Goal: Task Accomplishment & Management: Use online tool/utility

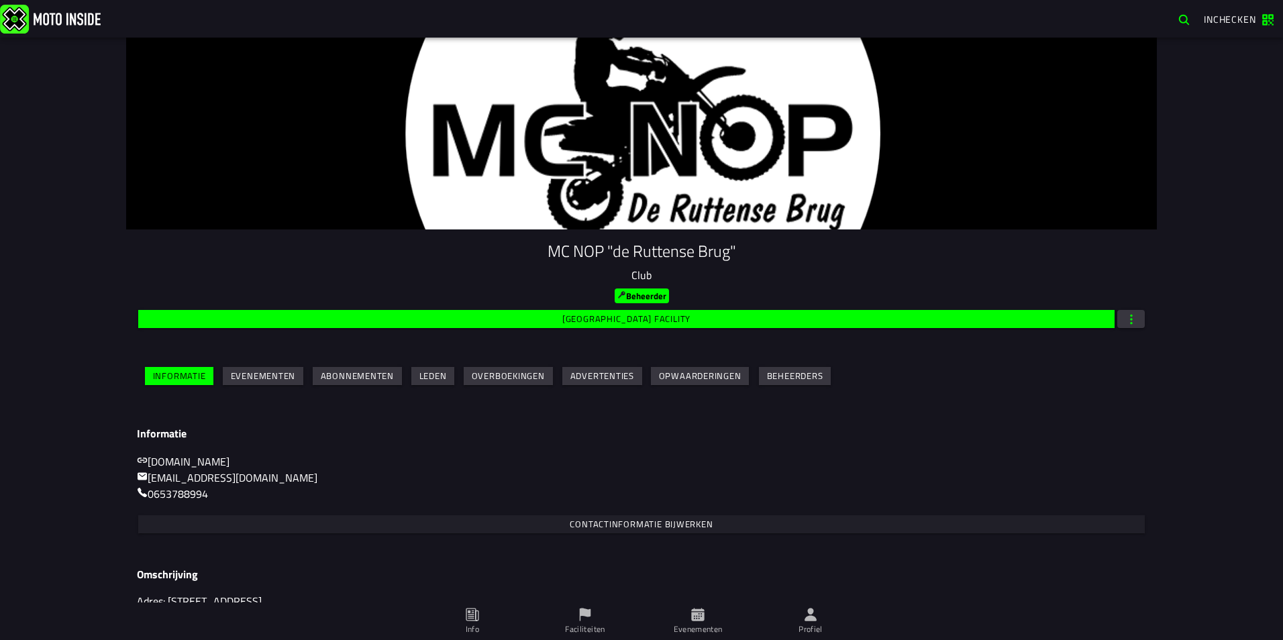
click at [0, 0] on slot "Evenementen" at bounding box center [0, 0] width 0 height 0
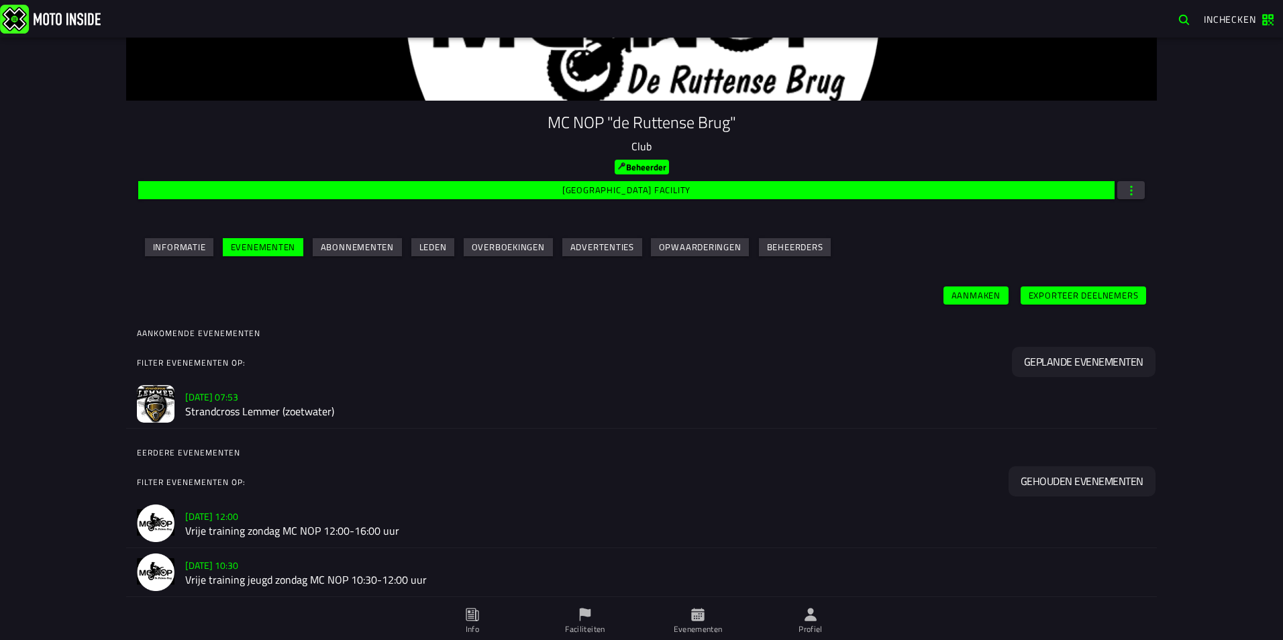
scroll to position [134, 0]
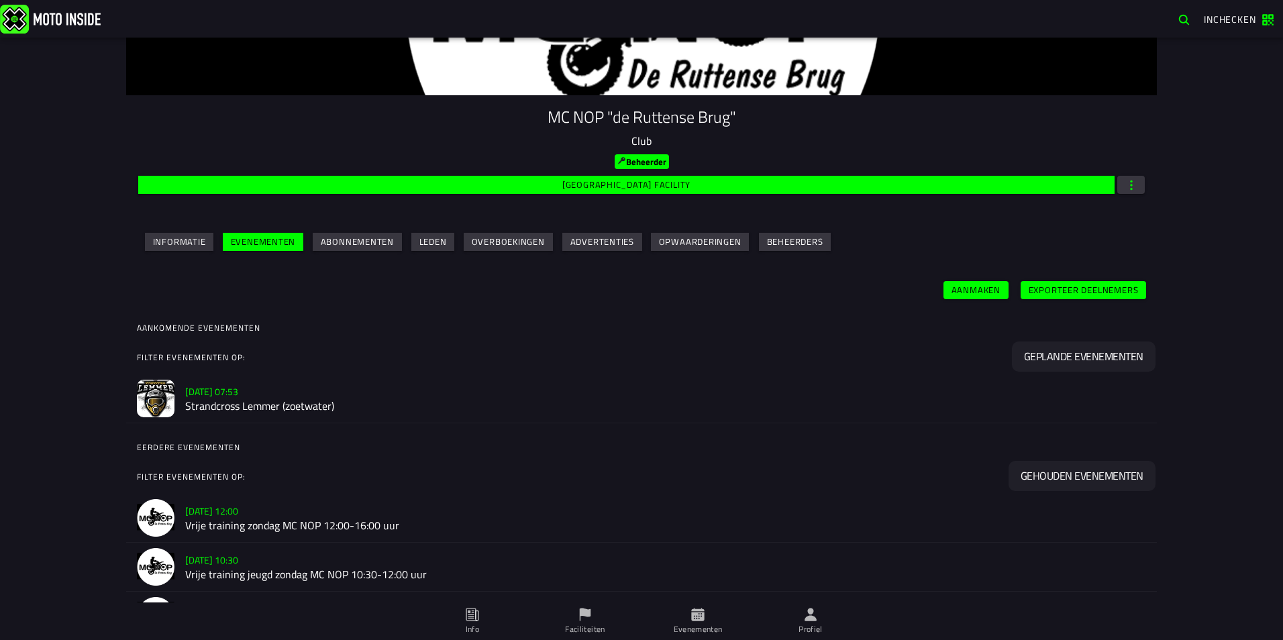
click at [226, 409] on h2 "Strandcross Lemmer (zoetwater)" at bounding box center [665, 405] width 961 height 13
click at [234, 403] on h2 "Strandcross Lemmer (zoetwater)" at bounding box center [665, 405] width 961 height 13
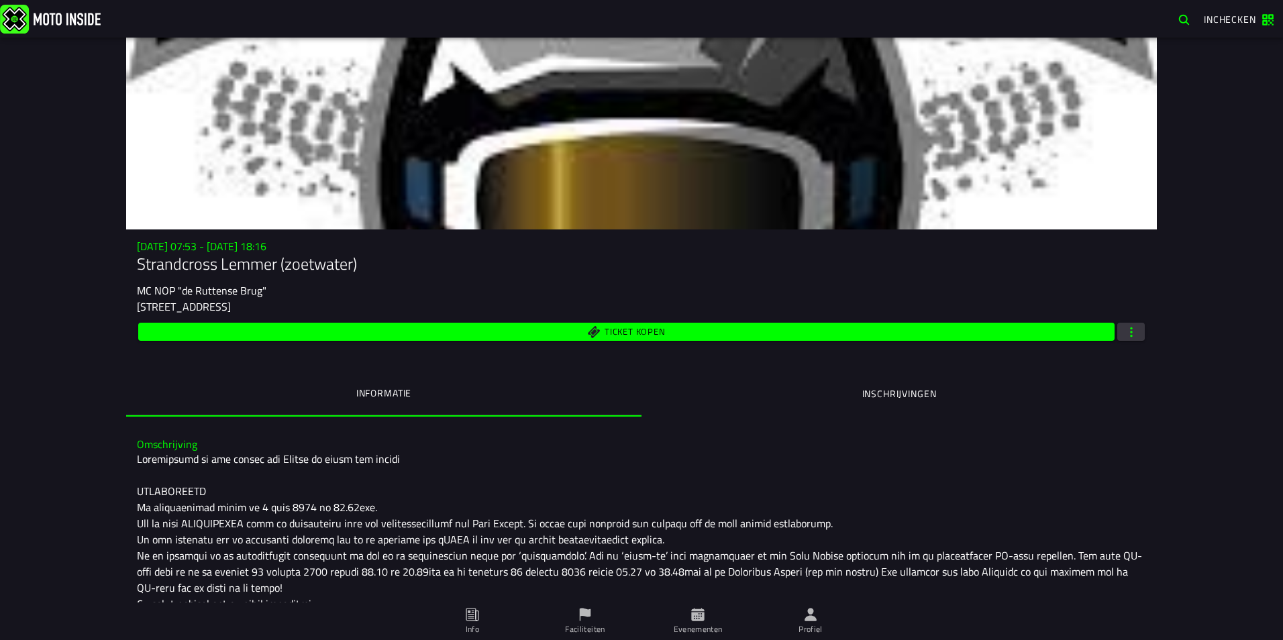
click at [1126, 328] on span "button" at bounding box center [1132, 332] width 12 height 13
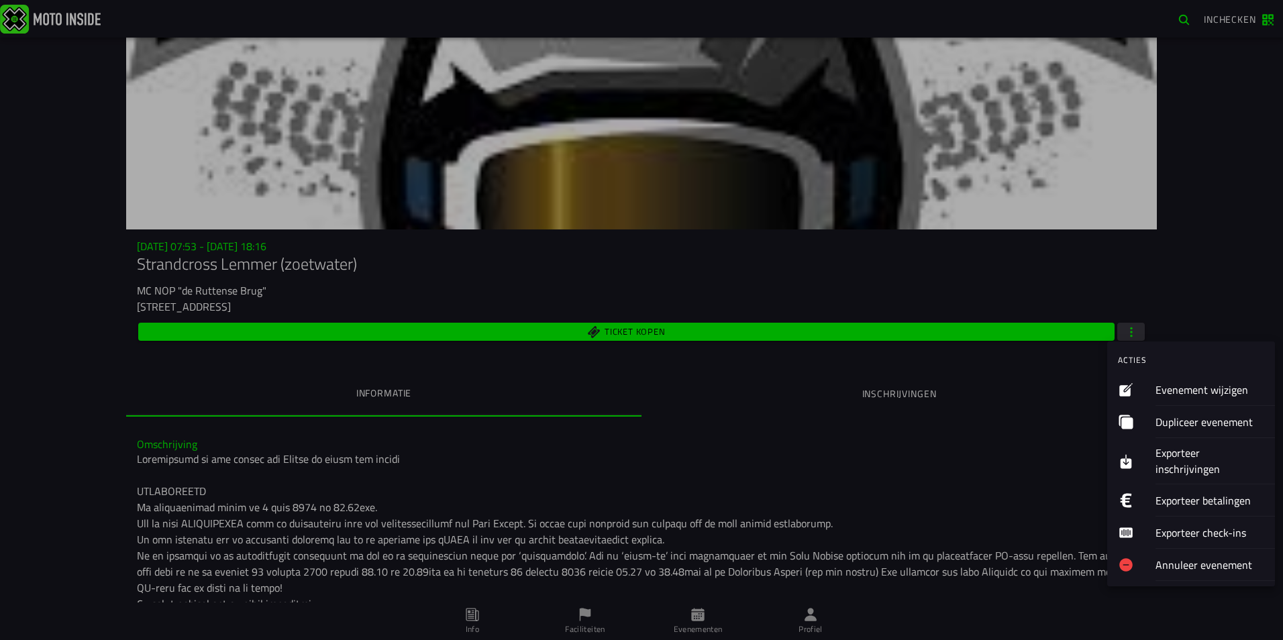
click at [1155, 454] on button "Exporteer inschrijvingen" at bounding box center [1191, 461] width 168 height 46
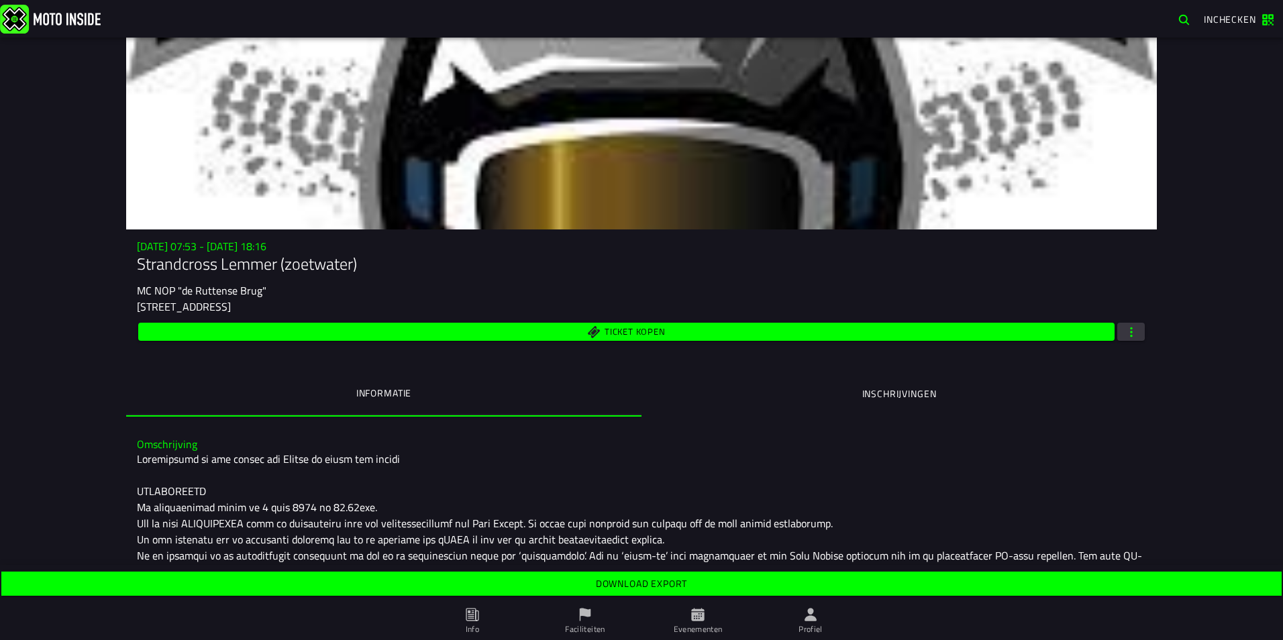
click at [662, 593] on link "Download export" at bounding box center [641, 584] width 1281 height 24
